Goal: Information Seeking & Learning: Check status

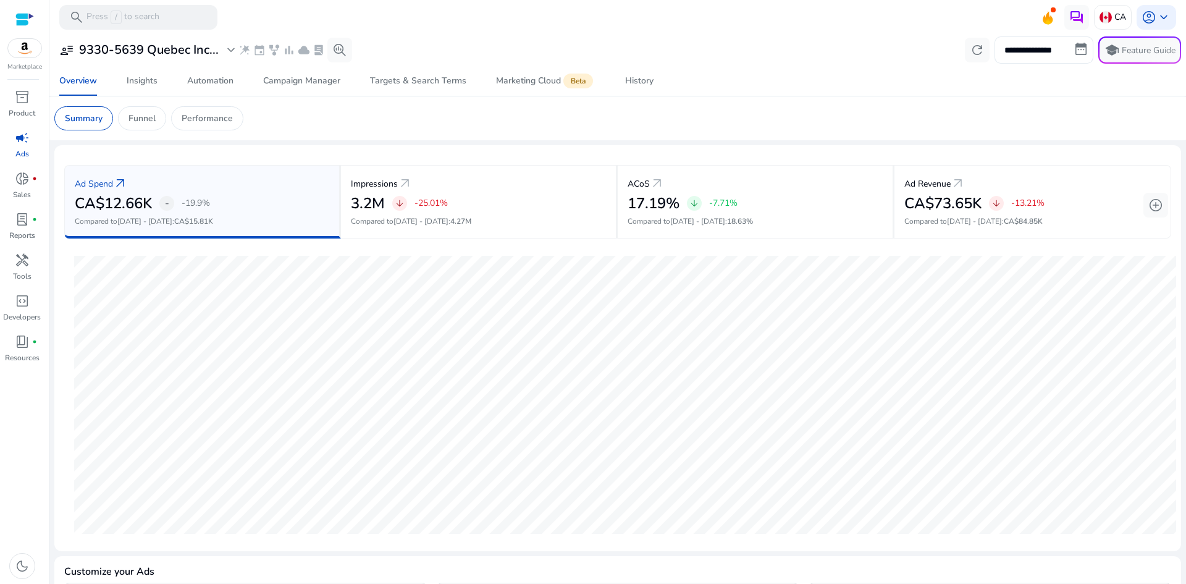
click at [1030, 53] on input "**********" at bounding box center [1043, 49] width 99 height 27
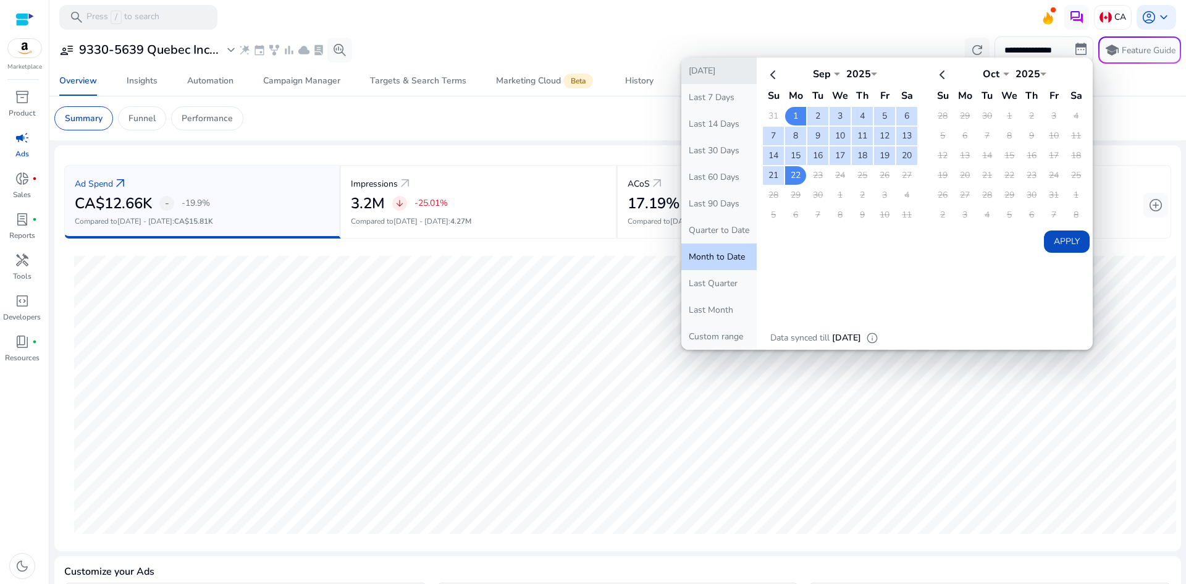
click at [724, 71] on button "[DATE]" at bounding box center [718, 70] width 75 height 27
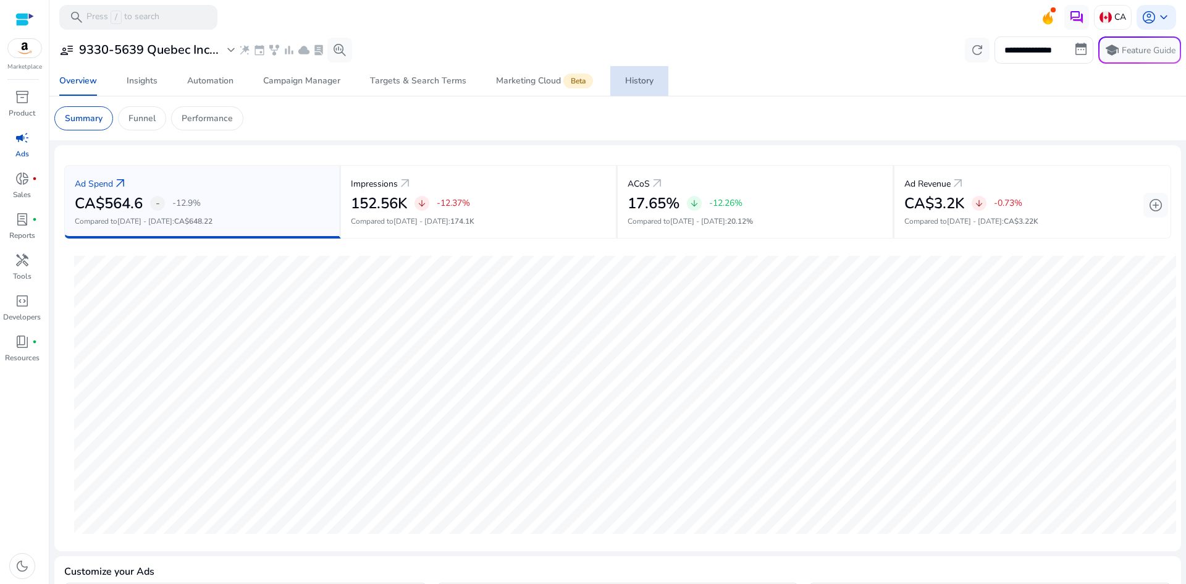
click at [655, 85] on link "History" at bounding box center [639, 81] width 58 height 30
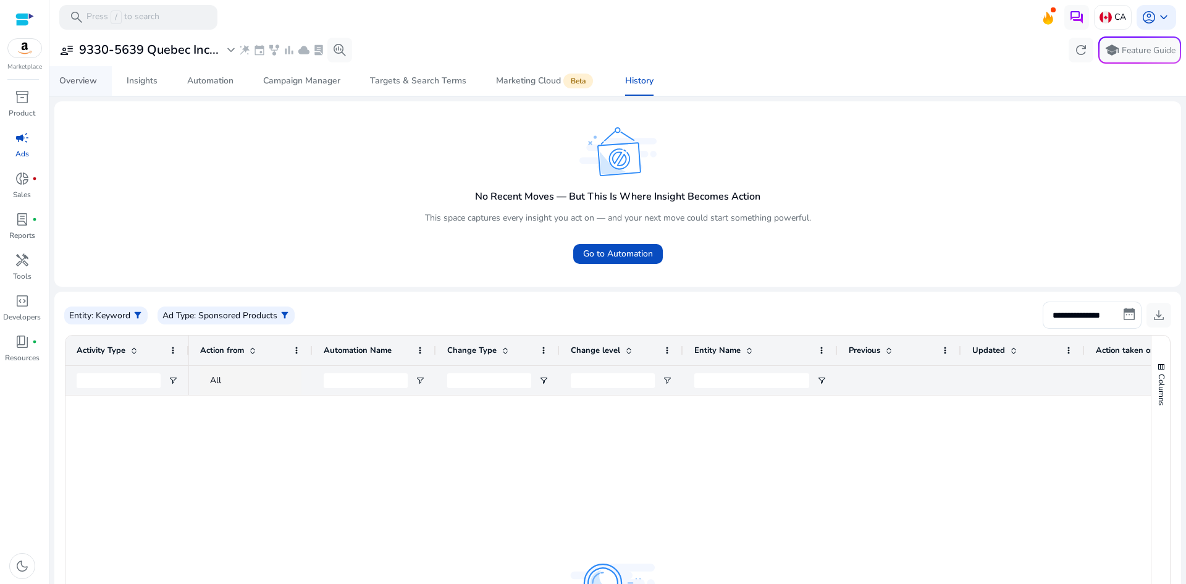
click at [67, 80] on div "Overview" at bounding box center [78, 81] width 38 height 9
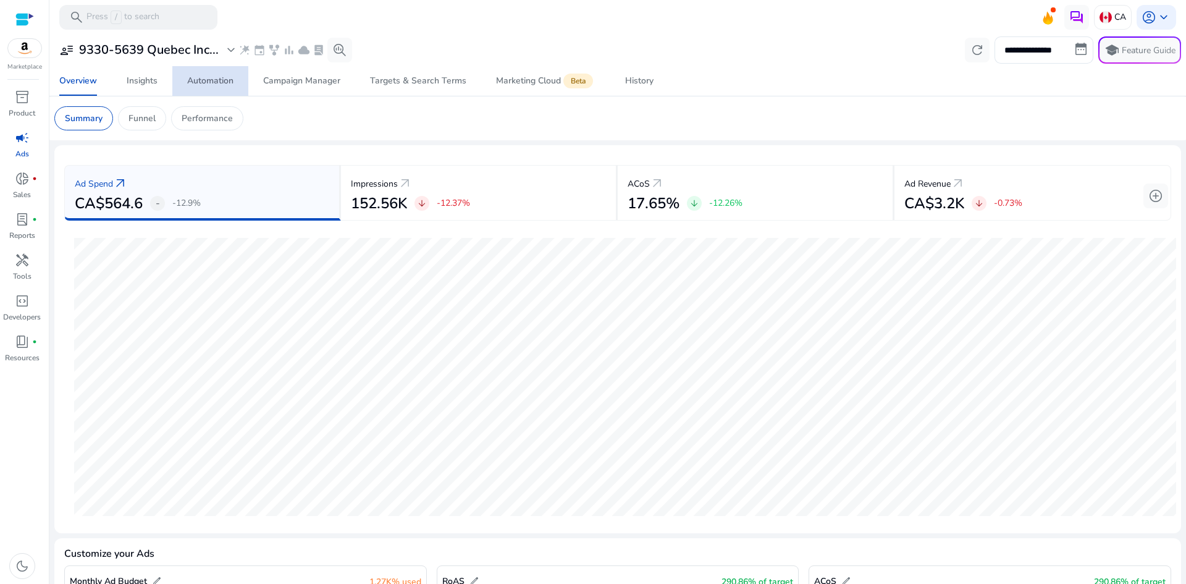
click at [191, 83] on div "Automation" at bounding box center [210, 81] width 46 height 9
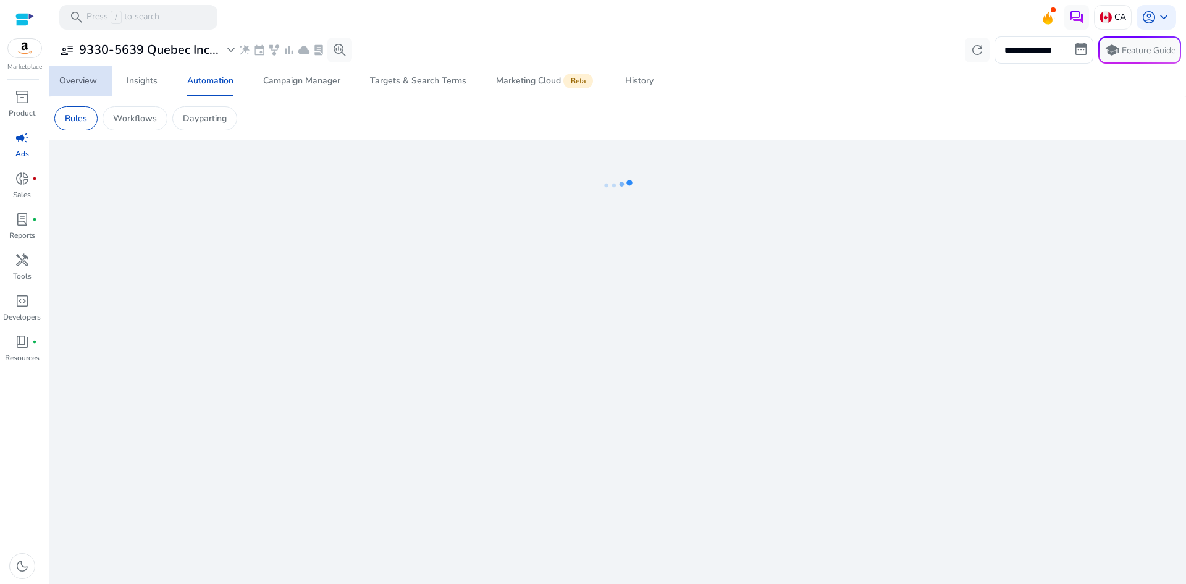
click at [78, 80] on div "Overview" at bounding box center [78, 81] width 38 height 9
